Goal: Navigation & Orientation: Find specific page/section

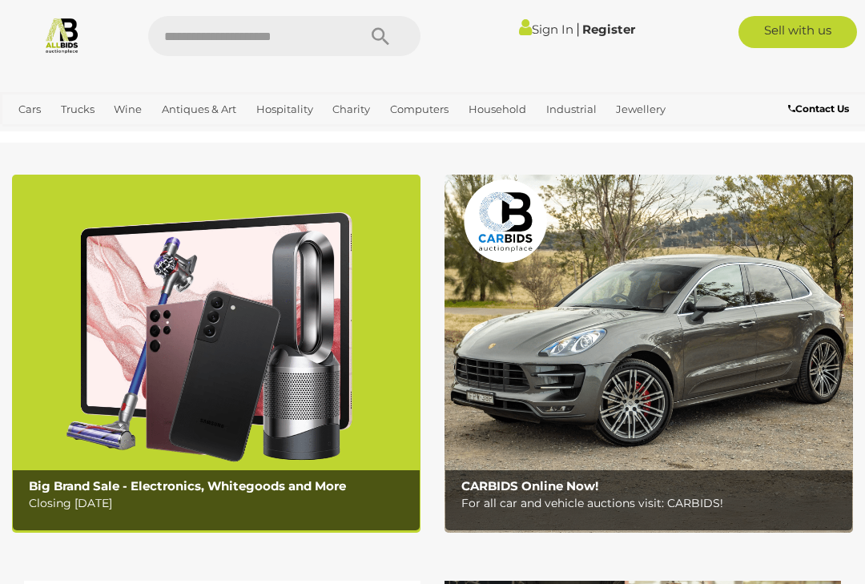
click at [0, 0] on link "Bracelets" at bounding box center [0, 0] width 0 height 0
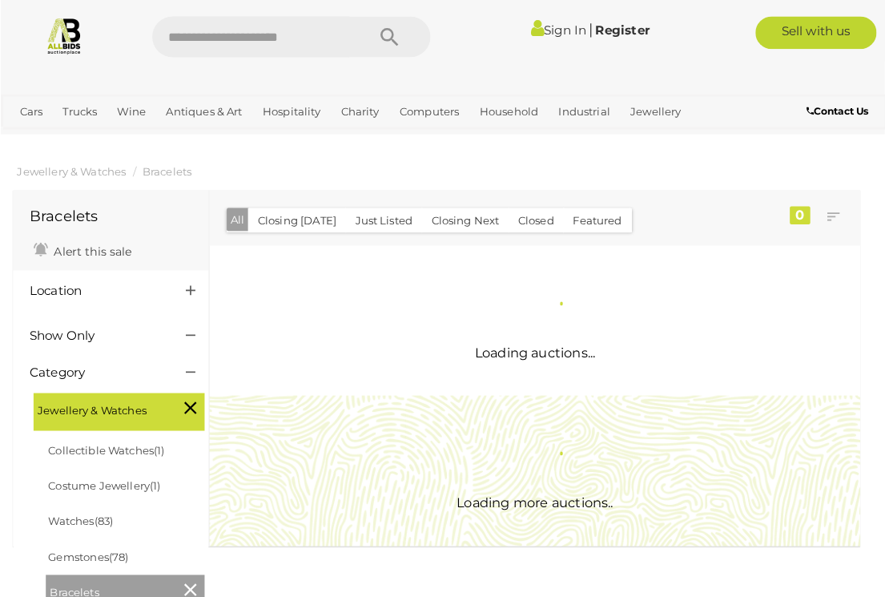
scroll to position [2, 0]
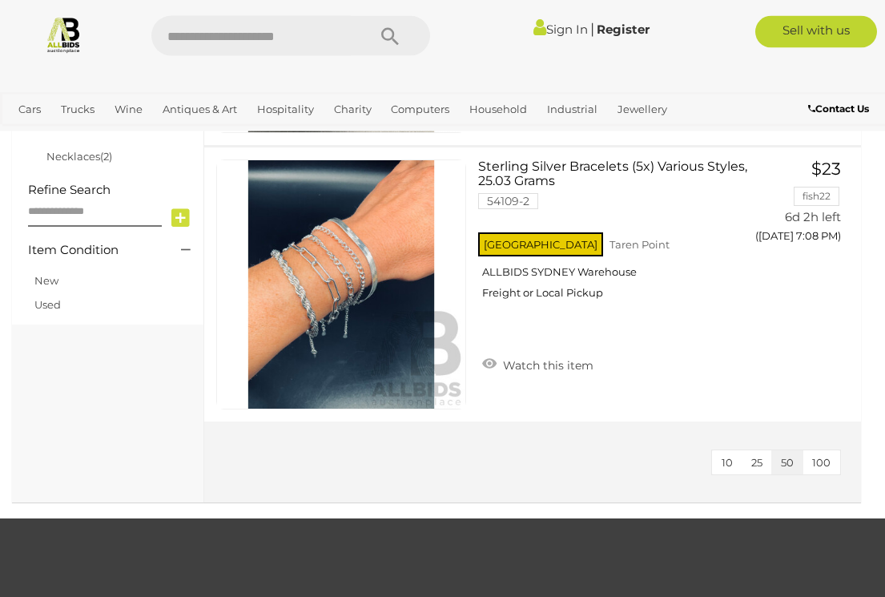
scroll to position [675, 0]
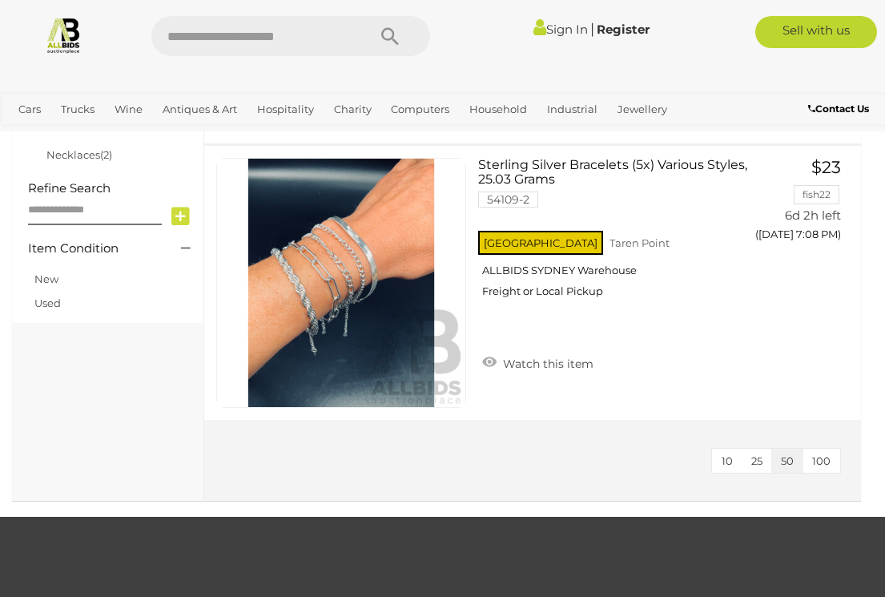
click at [0, 0] on link "Earrings" at bounding box center [0, 0] width 0 height 0
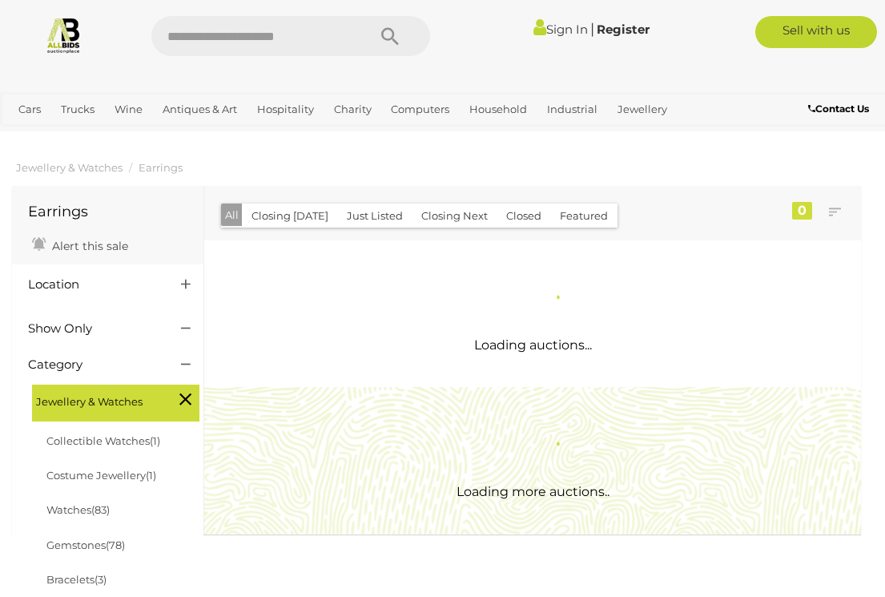
scroll to position [2, 0]
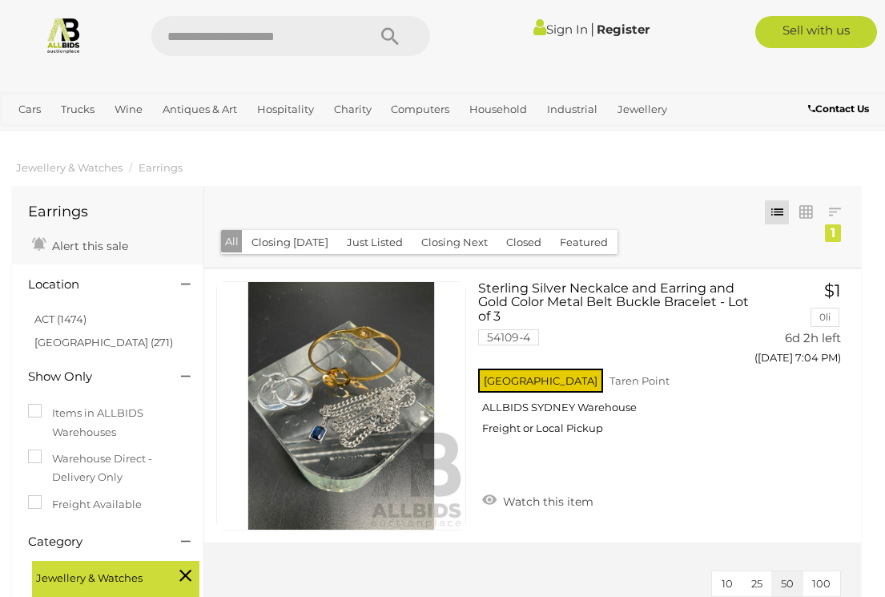
click at [0, 0] on link "Necklaces" at bounding box center [0, 0] width 0 height 0
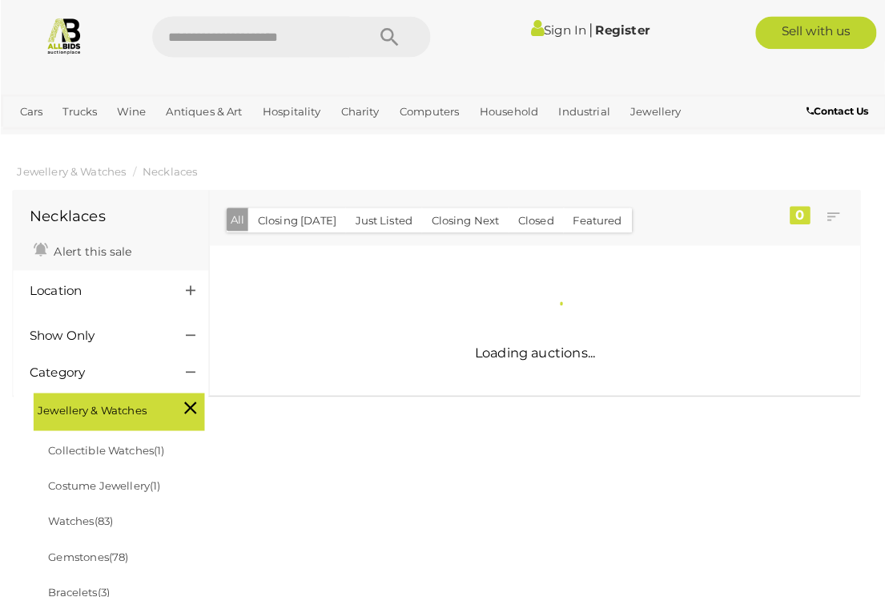
scroll to position [2, 0]
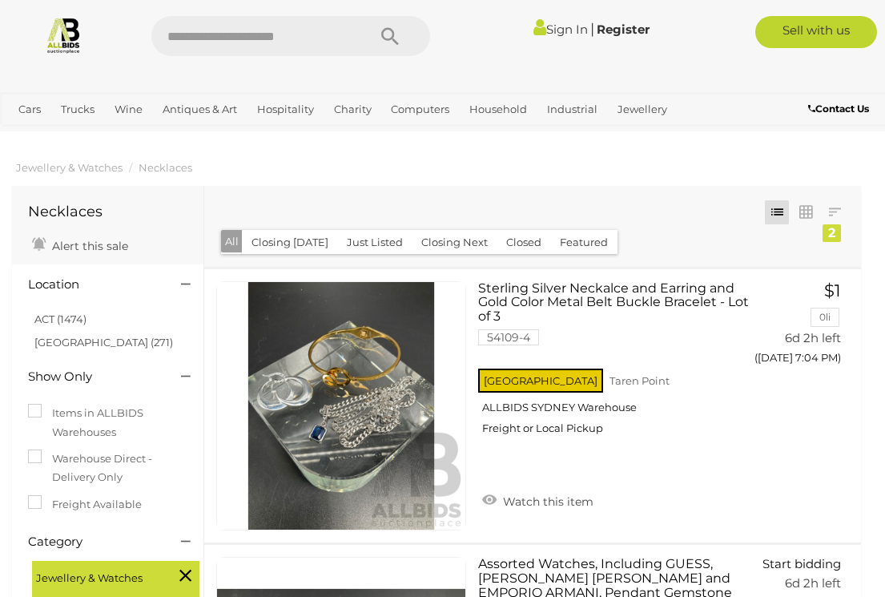
click at [0, 0] on link "Gemstones" at bounding box center [0, 0] width 0 height 0
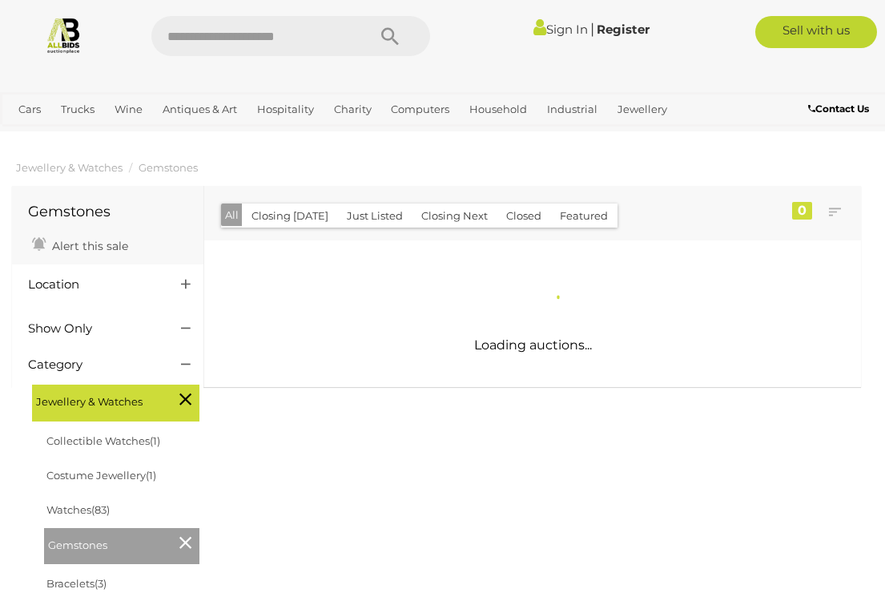
scroll to position [2, 0]
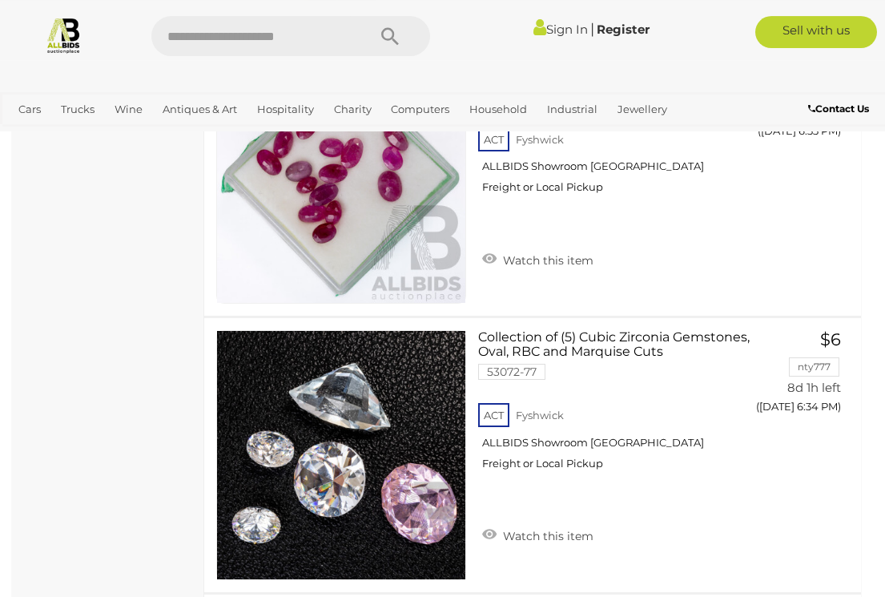
scroll to position [1331, 0]
click at [0, 0] on link "Estate Jewellery" at bounding box center [0, 0] width 0 height 0
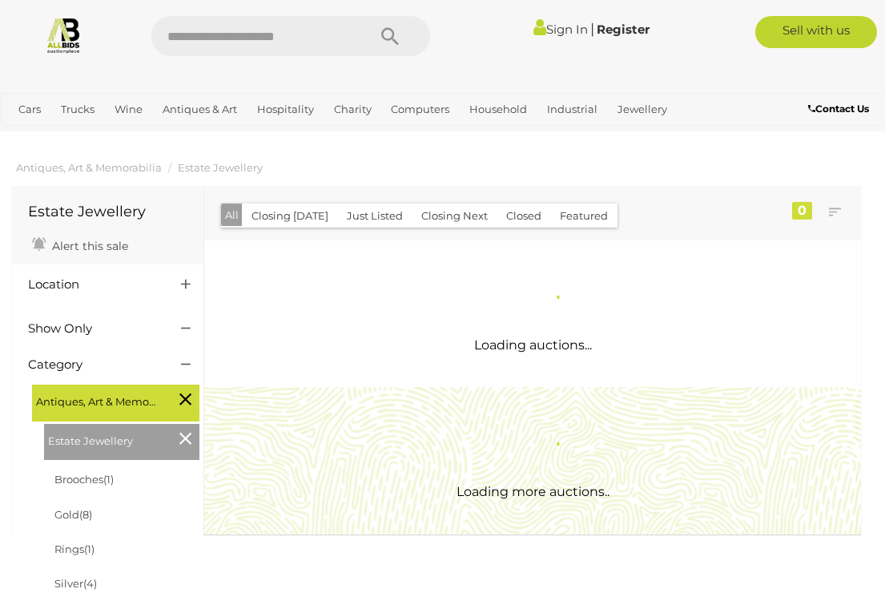
scroll to position [2, 0]
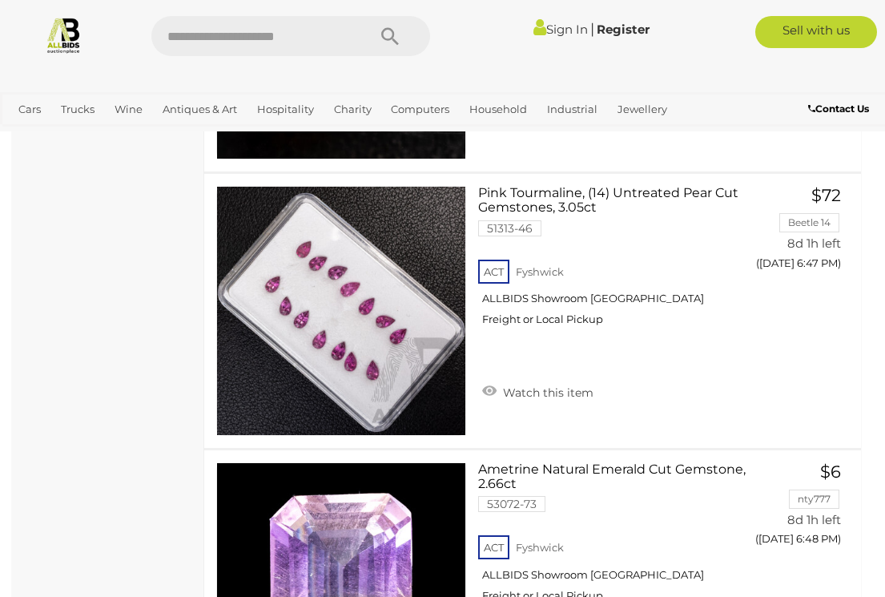
scroll to position [8932, 0]
